Goal: Task Accomplishment & Management: Complete application form

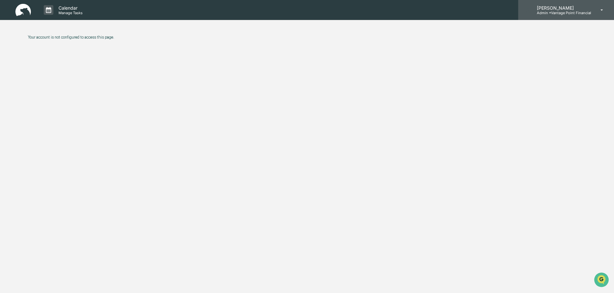
click at [570, 13] on p "Admin • Vantage Point Financial" at bounding box center [561, 13] width 59 height 4
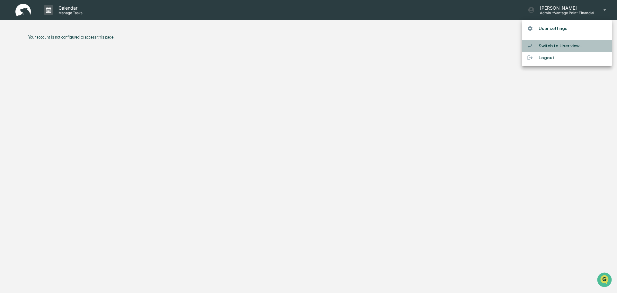
click at [548, 47] on li "Switch to User view..." at bounding box center [567, 46] width 90 height 12
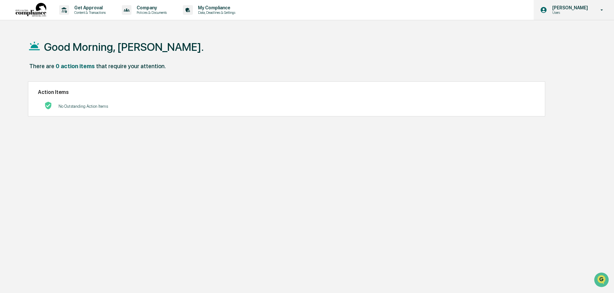
click at [561, 10] on p "[PERSON_NAME]" at bounding box center [569, 7] width 44 height 5
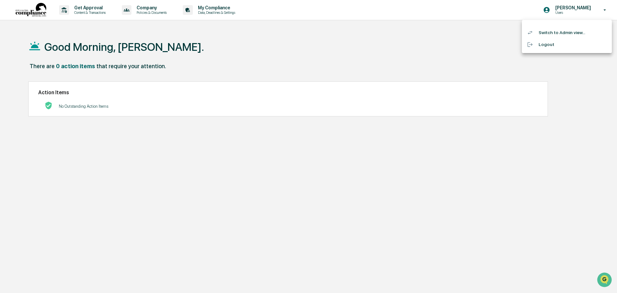
click at [554, 34] on li "Switch to Admin view..." at bounding box center [567, 33] width 90 height 12
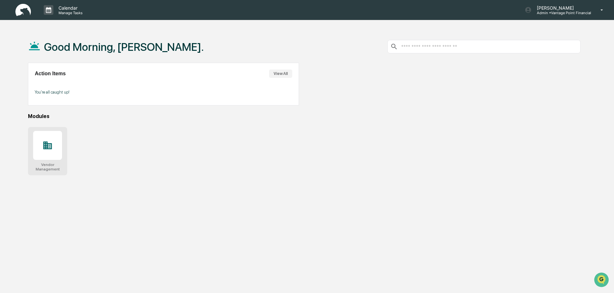
click at [37, 146] on div at bounding box center [47, 145] width 29 height 29
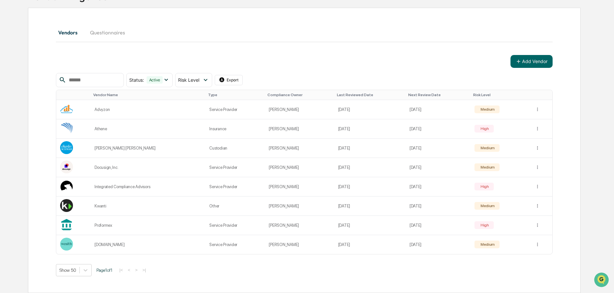
click at [97, 83] on input "text" at bounding box center [93, 80] width 55 height 8
click at [74, 31] on button "Vendors" at bounding box center [70, 32] width 29 height 15
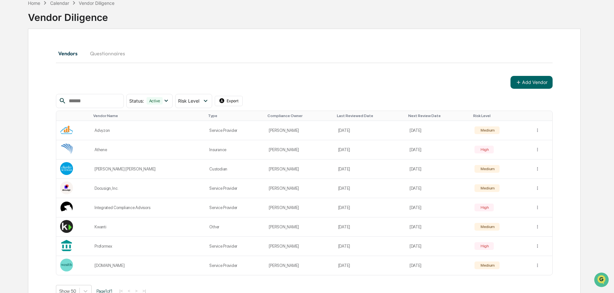
scroll to position [23, 0]
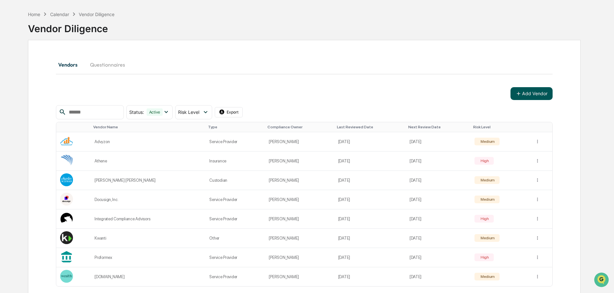
click at [537, 90] on button "Add Vendor" at bounding box center [531, 93] width 42 height 13
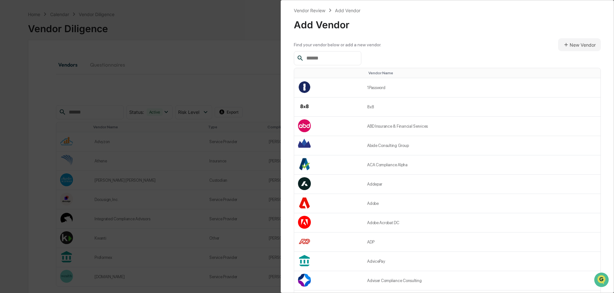
click at [321, 56] on input "text" at bounding box center [331, 58] width 55 height 8
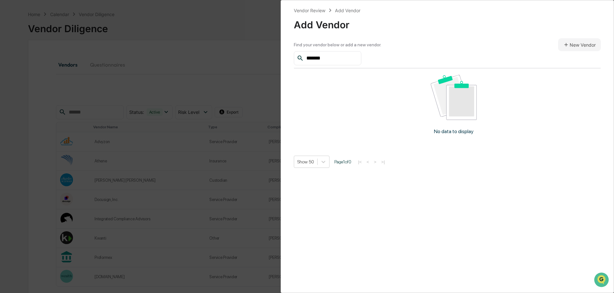
type input "*******"
click at [576, 55] on div "*******" at bounding box center [447, 58] width 307 height 14
click at [577, 43] on button "New Vendor" at bounding box center [579, 44] width 43 height 13
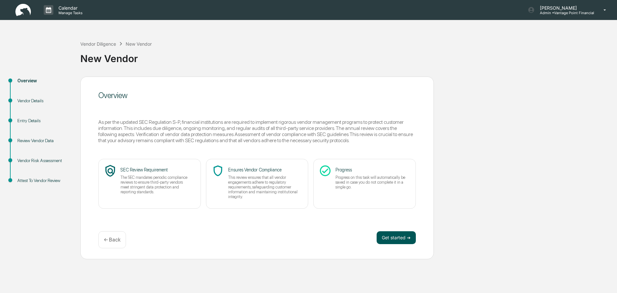
click at [396, 235] on button "Get started ➔" at bounding box center [396, 237] width 39 height 13
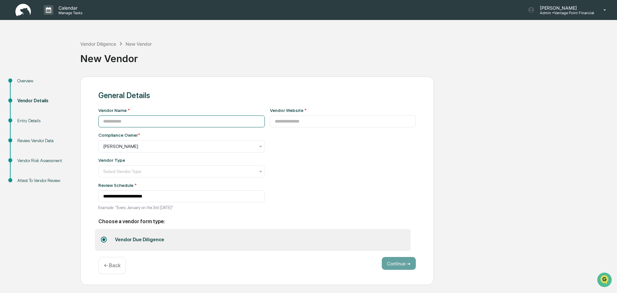
click at [144, 120] on input at bounding box center [181, 121] width 166 height 12
type input "**********"
click at [279, 122] on input at bounding box center [343, 121] width 146 height 12
type input "*"
type input "**********"
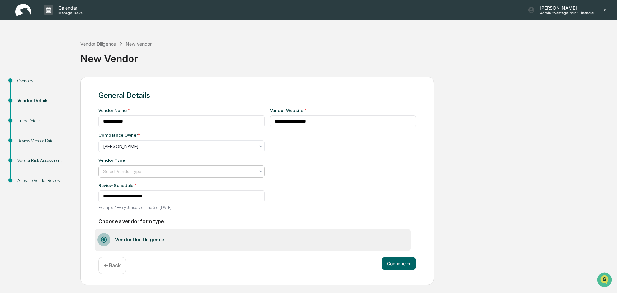
click at [132, 149] on div at bounding box center [179, 146] width 152 height 6
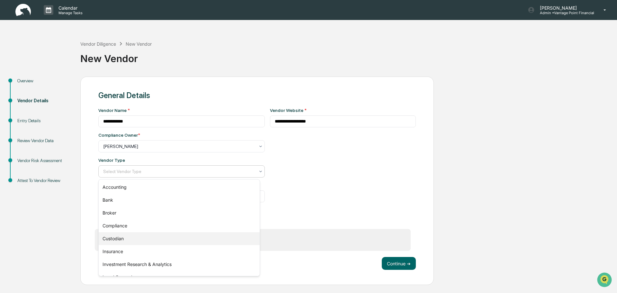
click at [121, 235] on div "Custodian" at bounding box center [179, 238] width 161 height 13
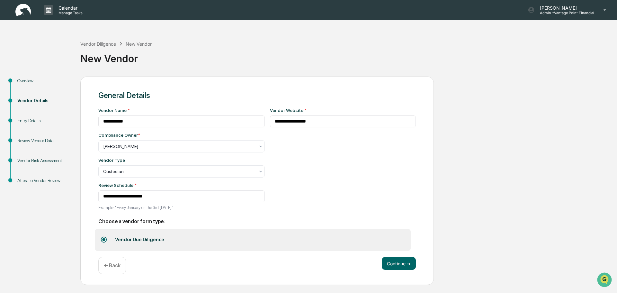
click at [323, 191] on div "**********" at bounding box center [343, 161] width 146 height 106
click at [401, 269] on button "Continue ➔" at bounding box center [399, 263] width 34 height 13
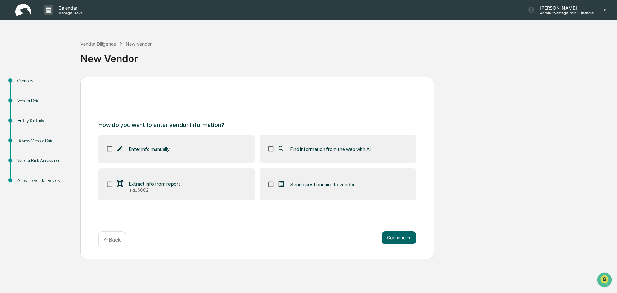
click at [289, 150] on div "Find information from the web with AI" at bounding box center [323, 149] width 93 height 8
click at [146, 160] on label "Enter info manually" at bounding box center [176, 149] width 156 height 28
click at [173, 189] on div "e.g., SOC2" at bounding box center [154, 190] width 51 height 5
click at [405, 237] on button "Continue ➔" at bounding box center [399, 237] width 34 height 13
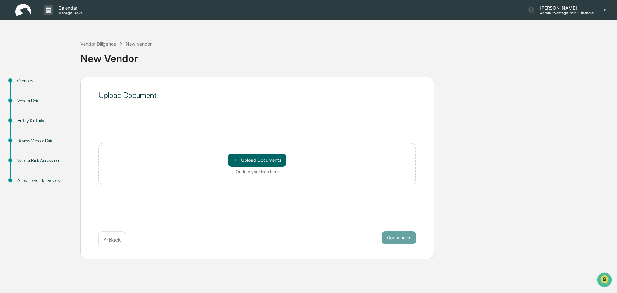
click at [109, 241] on p "← Back" at bounding box center [112, 240] width 17 height 6
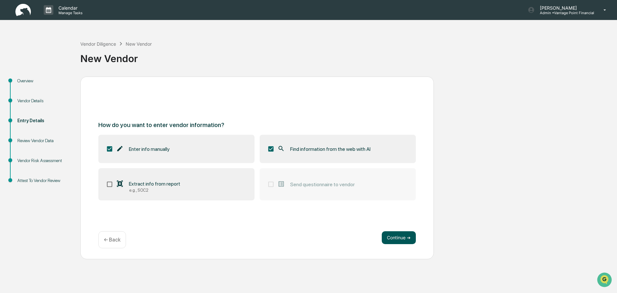
click at [397, 240] on button "Continue ➔" at bounding box center [399, 237] width 34 height 13
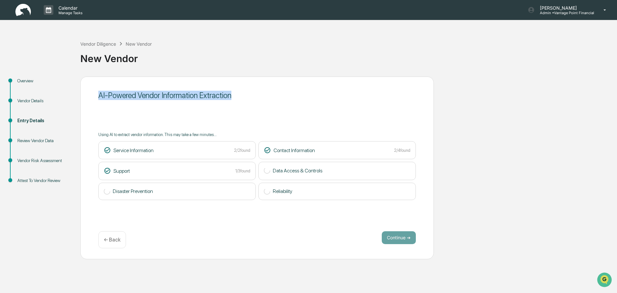
drag, startPoint x: 119, startPoint y: 96, endPoint x: 273, endPoint y: 101, distance: 154.3
click at [273, 101] on div "AI-Powered Vendor Information Extraction" at bounding box center [257, 95] width 318 height 16
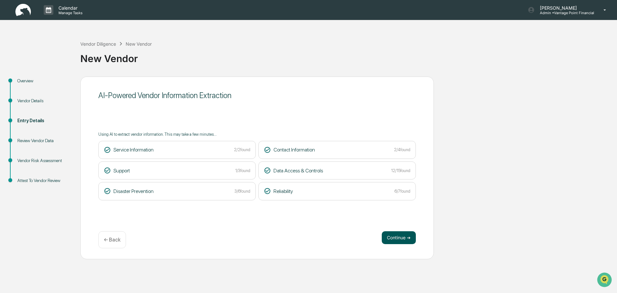
click at [392, 238] on button "Continue ➔" at bounding box center [399, 237] width 34 height 13
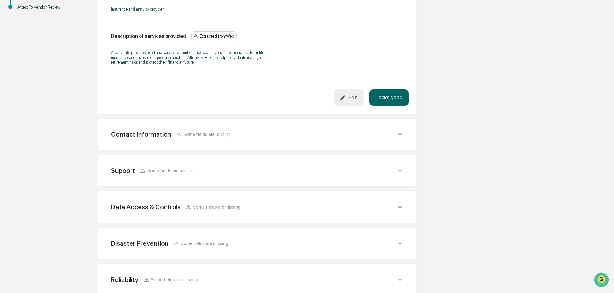
scroll to position [193, 0]
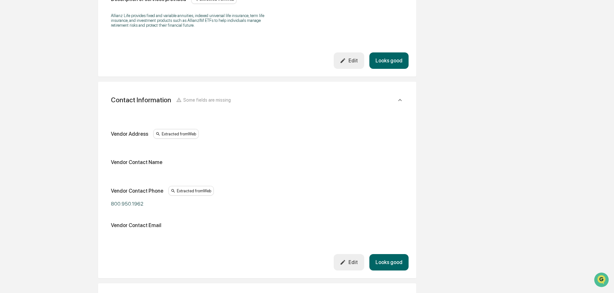
scroll to position [225, 0]
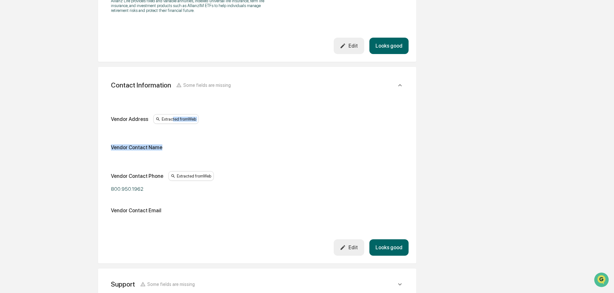
drag, startPoint x: 168, startPoint y: 117, endPoint x: 193, endPoint y: 144, distance: 36.9
click at [350, 49] on div "Edit" at bounding box center [349, 46] width 18 height 6
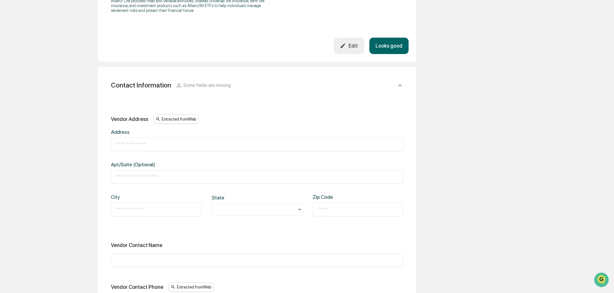
click at [193, 146] on input "text" at bounding box center [257, 144] width 283 height 6
paste input "**********"
type input "**********"
click at [152, 204] on div "​" at bounding box center [156, 208] width 91 height 13
click at [149, 208] on input "text" at bounding box center [156, 209] width 81 height 6
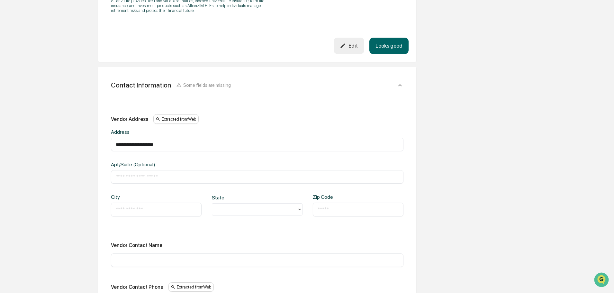
paste input "**********"
type input "**********"
type input "**"
paste input "**********"
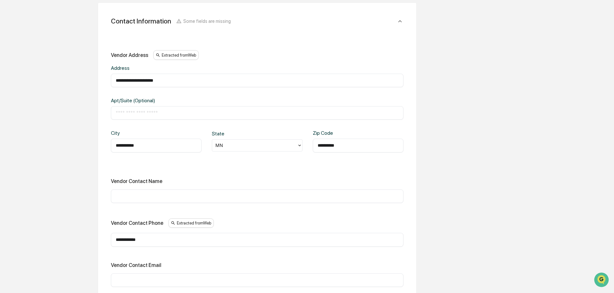
scroll to position [289, 0]
type input "**********"
click at [146, 198] on input "text" at bounding box center [257, 196] width 283 height 6
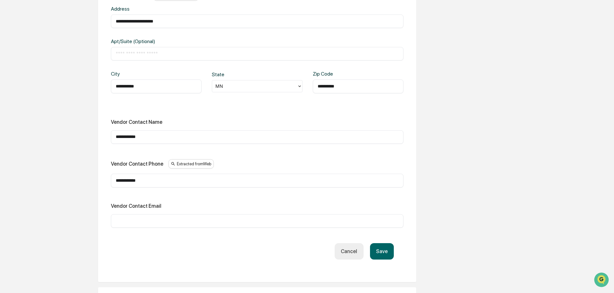
scroll to position [354, 0]
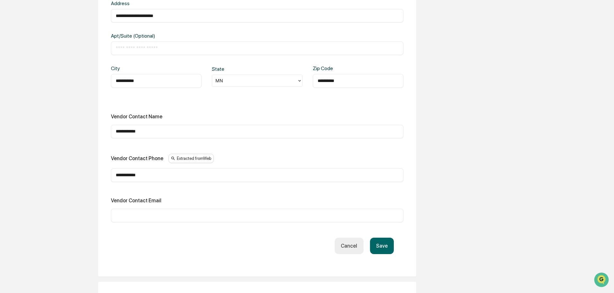
drag, startPoint x: 152, startPoint y: 132, endPoint x: 112, endPoint y: 134, distance: 40.2
click at [112, 134] on div "**********" at bounding box center [257, 131] width 292 height 13
type input "**********"
click at [139, 214] on input "text" at bounding box center [257, 215] width 283 height 6
drag, startPoint x: 164, startPoint y: 178, endPoint x: 24, endPoint y: 163, distance: 139.9
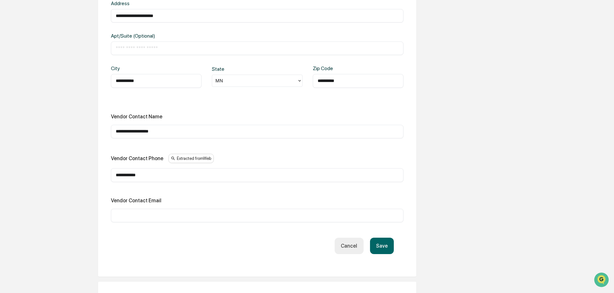
click at [27, 168] on div "**********" at bounding box center [306, 89] width 607 height 733
type input "**********"
click at [380, 243] on button "Save" at bounding box center [382, 246] width 24 height 16
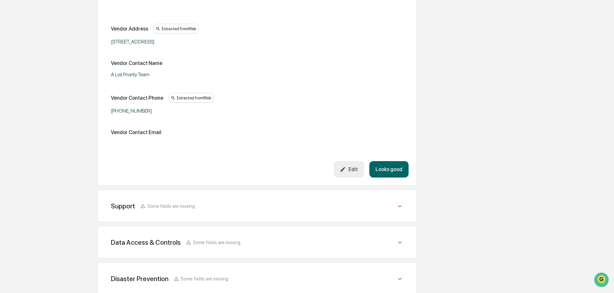
scroll to position [225, 0]
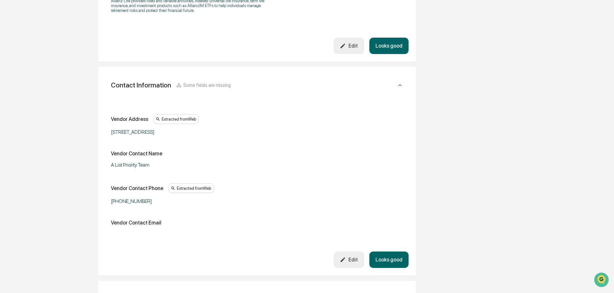
click at [388, 54] on button "Looks good" at bounding box center [388, 46] width 39 height 16
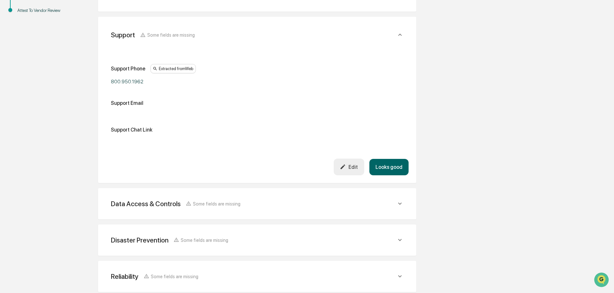
scroll to position [139, 0]
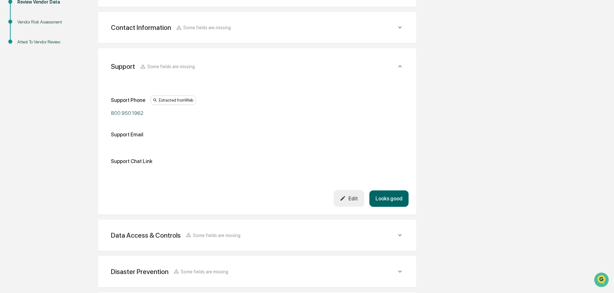
click at [354, 201] on div "Edit" at bounding box center [349, 198] width 18 height 6
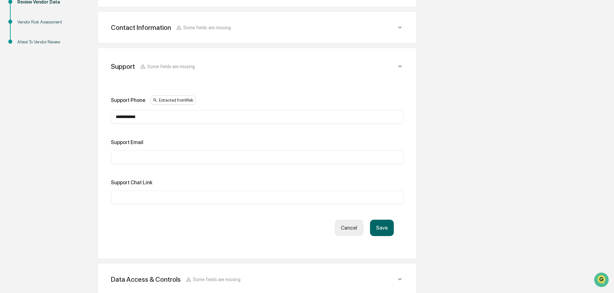
drag, startPoint x: 169, startPoint y: 117, endPoint x: 49, endPoint y: 102, distance: 120.6
click at [49, 102] on div "**********" at bounding box center [306, 169] width 607 height 463
type input "**********"
click at [383, 232] on button "Save" at bounding box center [382, 228] width 24 height 16
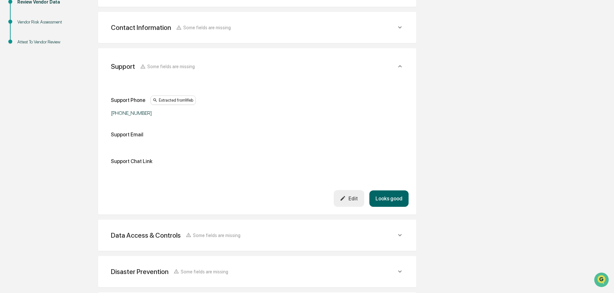
click at [391, 200] on button "Looks good" at bounding box center [388, 198] width 39 height 16
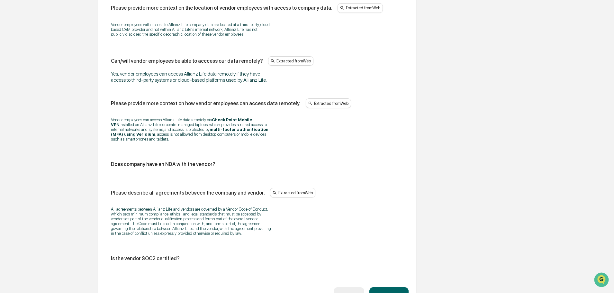
scroll to position [797, 0]
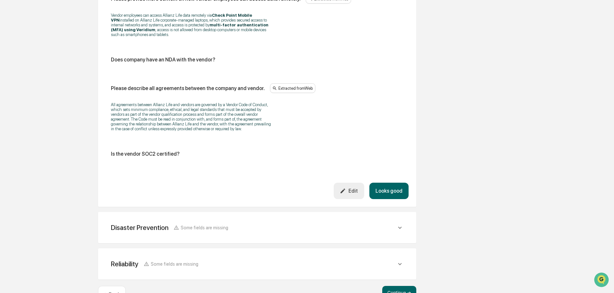
click at [391, 190] on button "Looks good" at bounding box center [388, 191] width 39 height 16
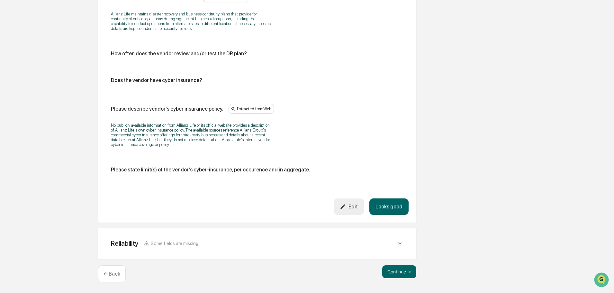
click at [394, 207] on button "Looks good" at bounding box center [388, 206] width 39 height 16
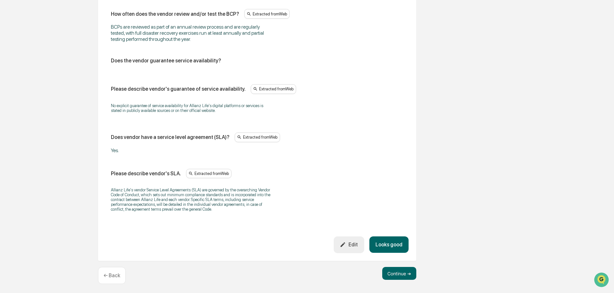
scroll to position [429, 0]
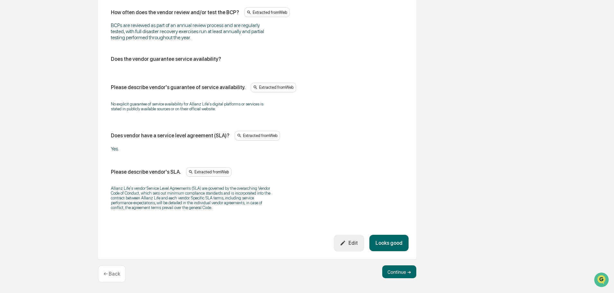
click at [394, 241] on button "Looks good" at bounding box center [388, 243] width 39 height 16
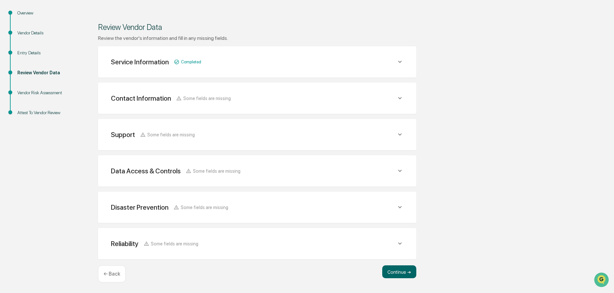
scroll to position [68, 0]
click at [407, 273] on button "Continue ➔" at bounding box center [399, 271] width 34 height 13
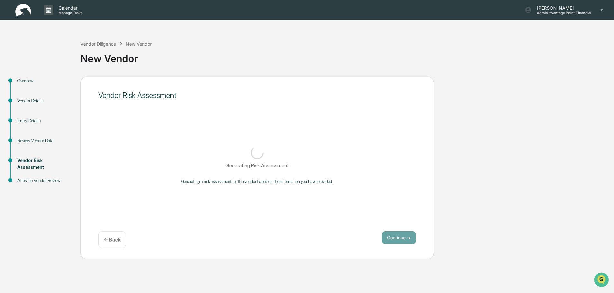
scroll to position [0, 0]
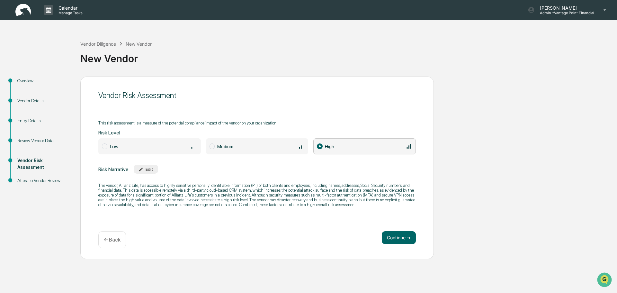
click at [112, 237] on p "← Back" at bounding box center [112, 240] width 17 height 6
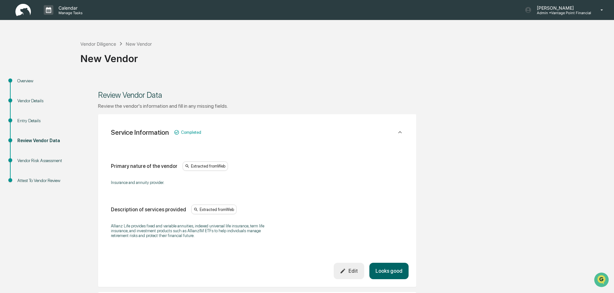
click at [397, 270] on button "Looks good" at bounding box center [388, 271] width 39 height 16
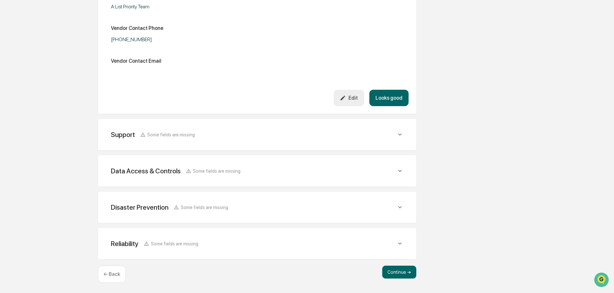
scroll to position [238, 0]
click at [399, 272] on button "Continue ➔" at bounding box center [399, 271] width 34 height 13
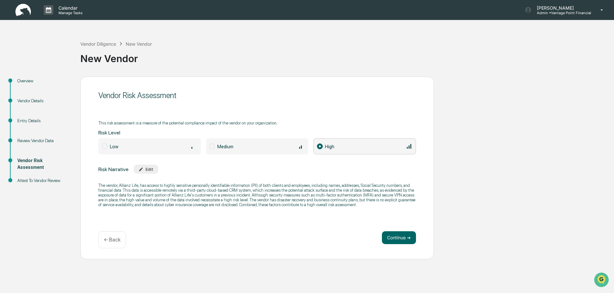
scroll to position [0, 0]
click at [388, 235] on button "Continue ➔" at bounding box center [399, 237] width 34 height 13
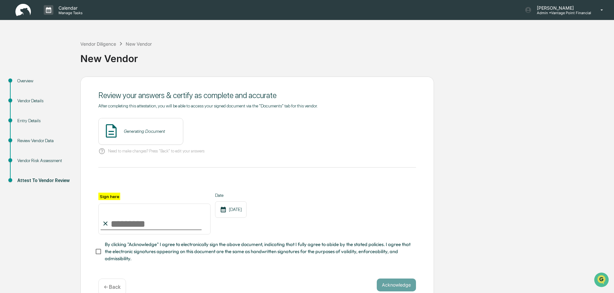
click at [141, 227] on input "Sign here" at bounding box center [154, 218] width 112 height 31
drag, startPoint x: 125, startPoint y: 227, endPoint x: 122, endPoint y: 219, distance: 8.2
click at [125, 227] on input "Sign here" at bounding box center [154, 218] width 112 height 31
type input "**********"
click at [400, 287] on button "Acknowledge" at bounding box center [396, 284] width 39 height 13
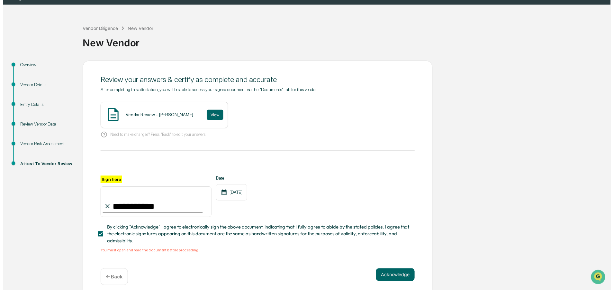
scroll to position [23, 0]
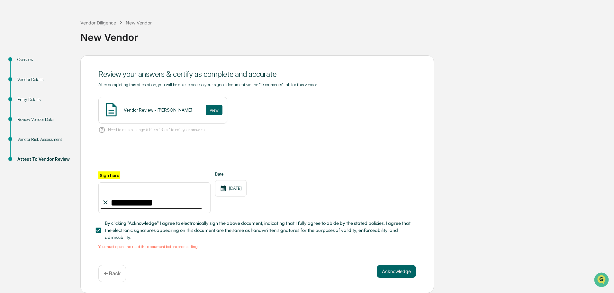
click at [172, 104] on div "Vendor Review - Emily Rubio View" at bounding box center [162, 110] width 129 height 27
click at [206, 110] on button "View" at bounding box center [214, 110] width 17 height 10
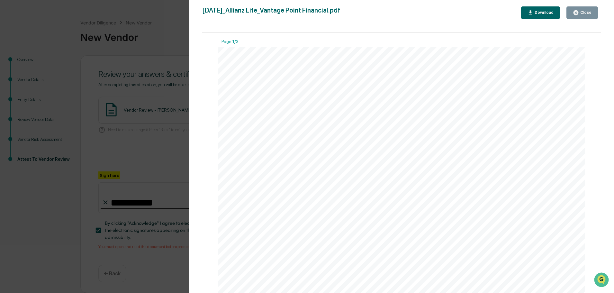
click at [582, 15] on div "Close" at bounding box center [585, 12] width 13 height 4
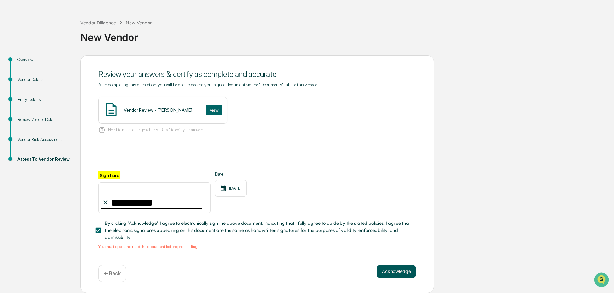
click at [394, 276] on button "Acknowledge" at bounding box center [396, 271] width 39 height 13
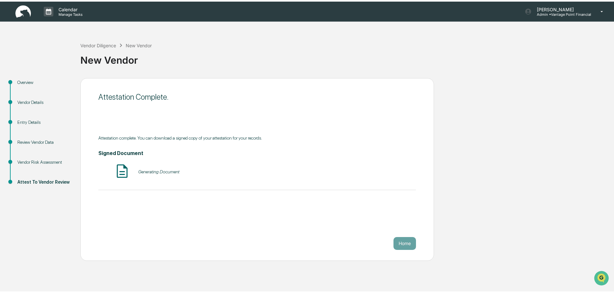
scroll to position [0, 0]
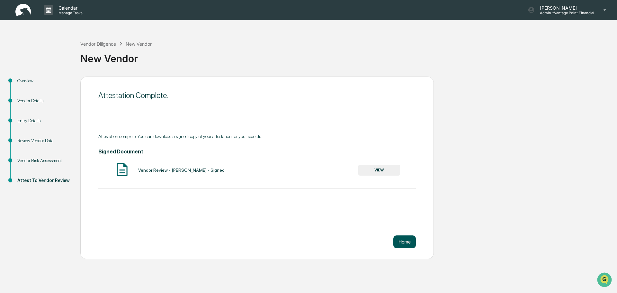
click at [402, 246] on button "Home" at bounding box center [404, 241] width 22 height 13
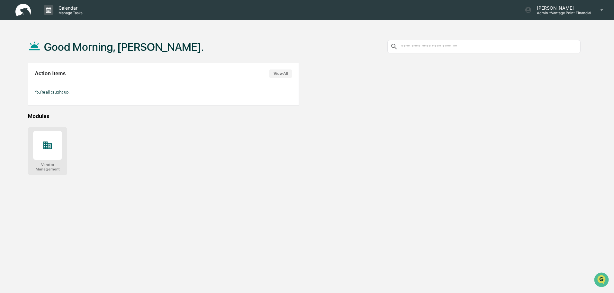
click at [51, 149] on icon at bounding box center [47, 145] width 9 height 8
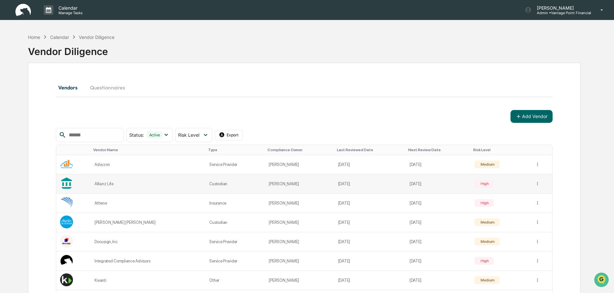
click at [113, 187] on td "Allianz Life" at bounding box center [148, 183] width 115 height 19
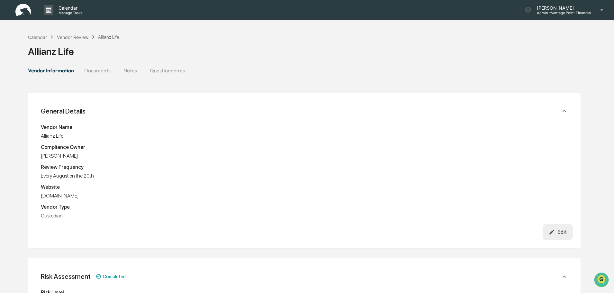
click at [564, 238] on button "Edit" at bounding box center [558, 232] width 31 height 16
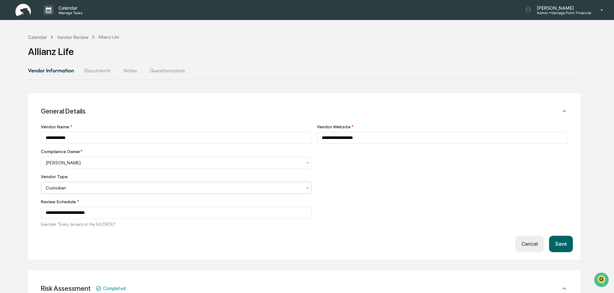
click at [109, 166] on div at bounding box center [174, 162] width 256 height 6
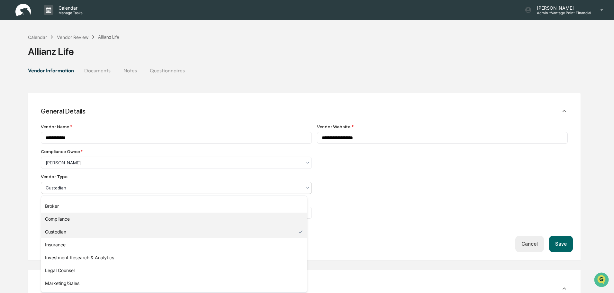
scroll to position [32, 0]
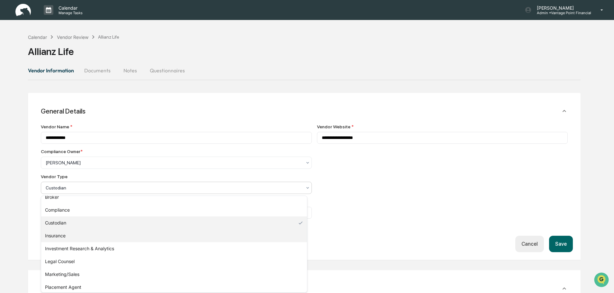
click at [72, 234] on div "Insurance" at bounding box center [174, 235] width 266 height 13
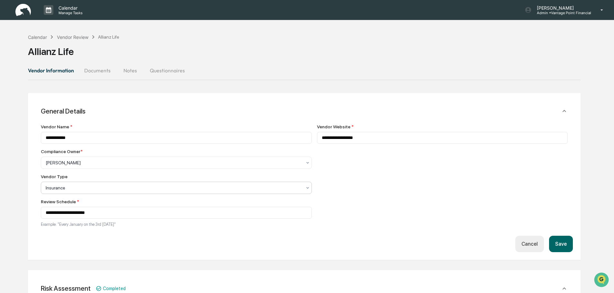
click at [569, 244] on button "Save" at bounding box center [561, 244] width 24 height 16
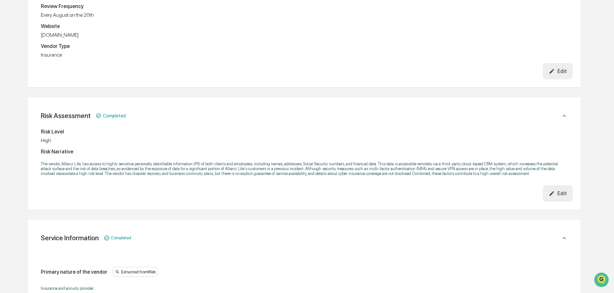
scroll to position [0, 0]
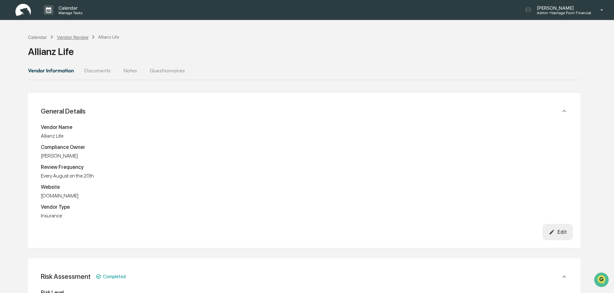
click at [64, 38] on div "Vendor Review" at bounding box center [72, 36] width 31 height 5
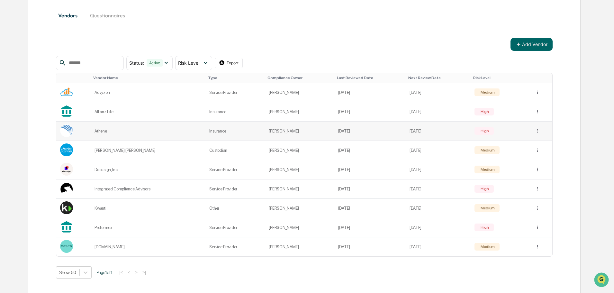
scroll to position [74, 0]
